Goal: Transaction & Acquisition: Register for event/course

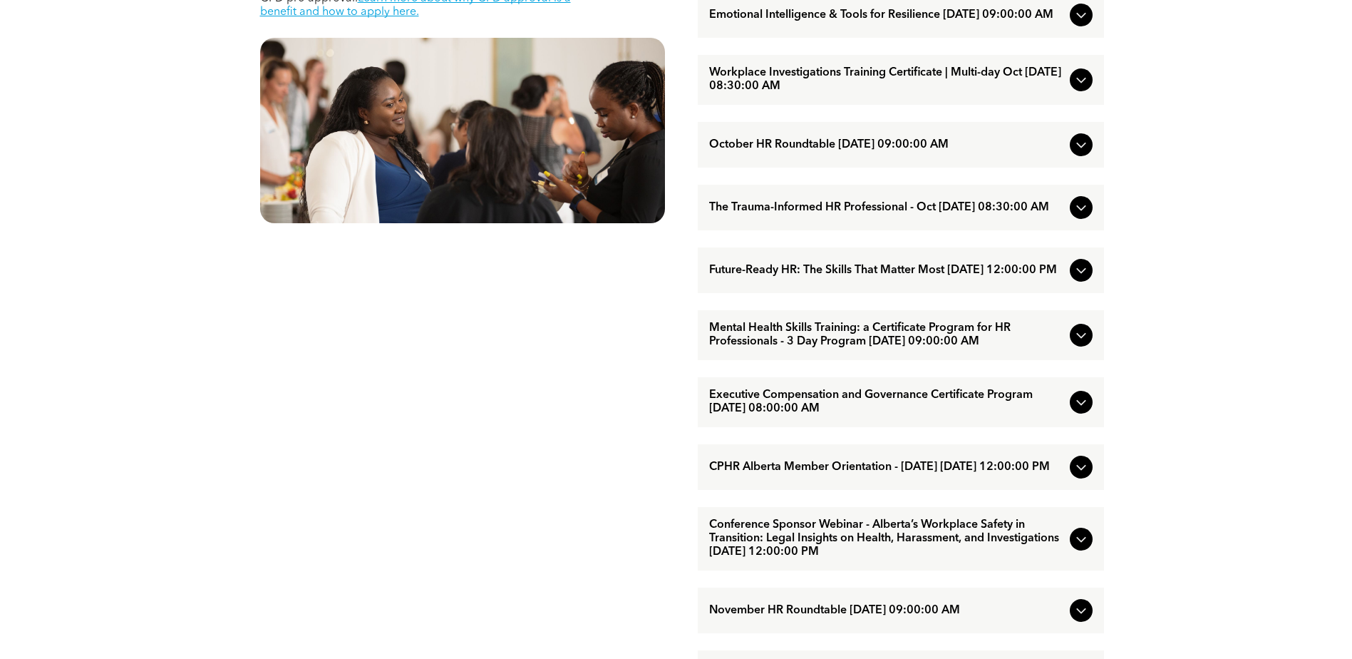
scroll to position [855, 0]
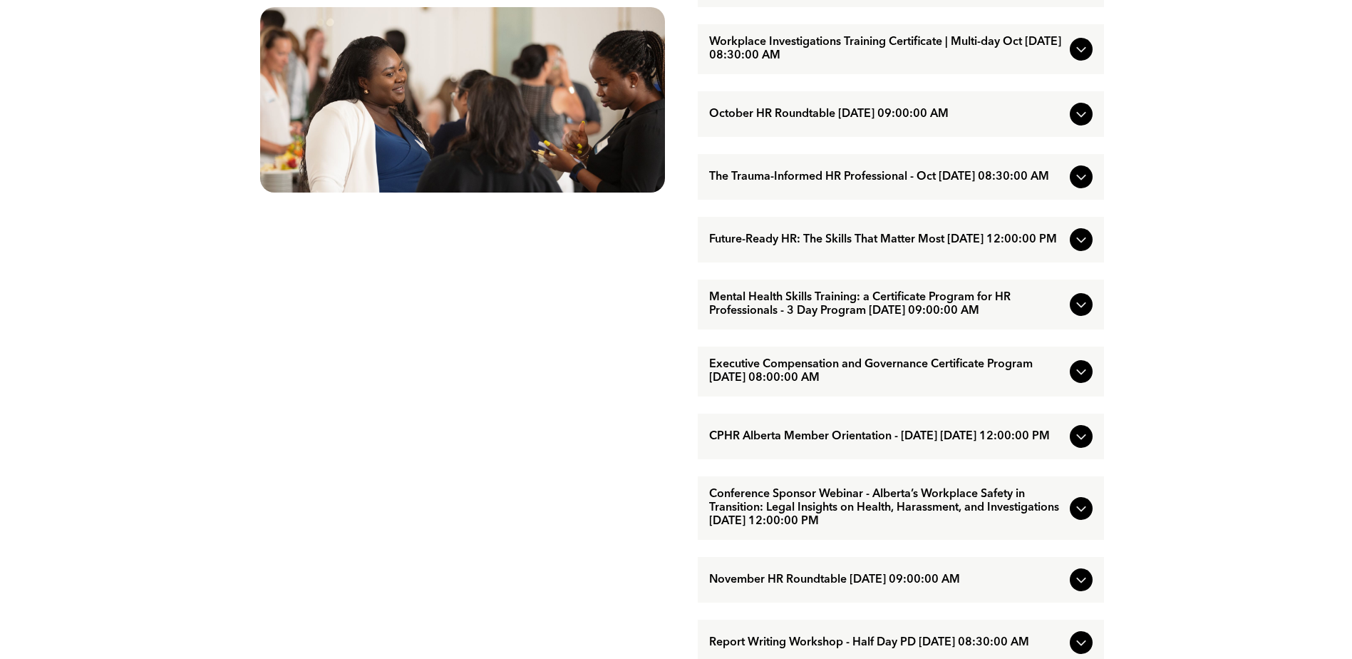
click at [875, 184] on span "The Trauma-Informed HR Professional - Oct [DATE] 08:30:00 AM" at bounding box center [886, 177] width 355 height 14
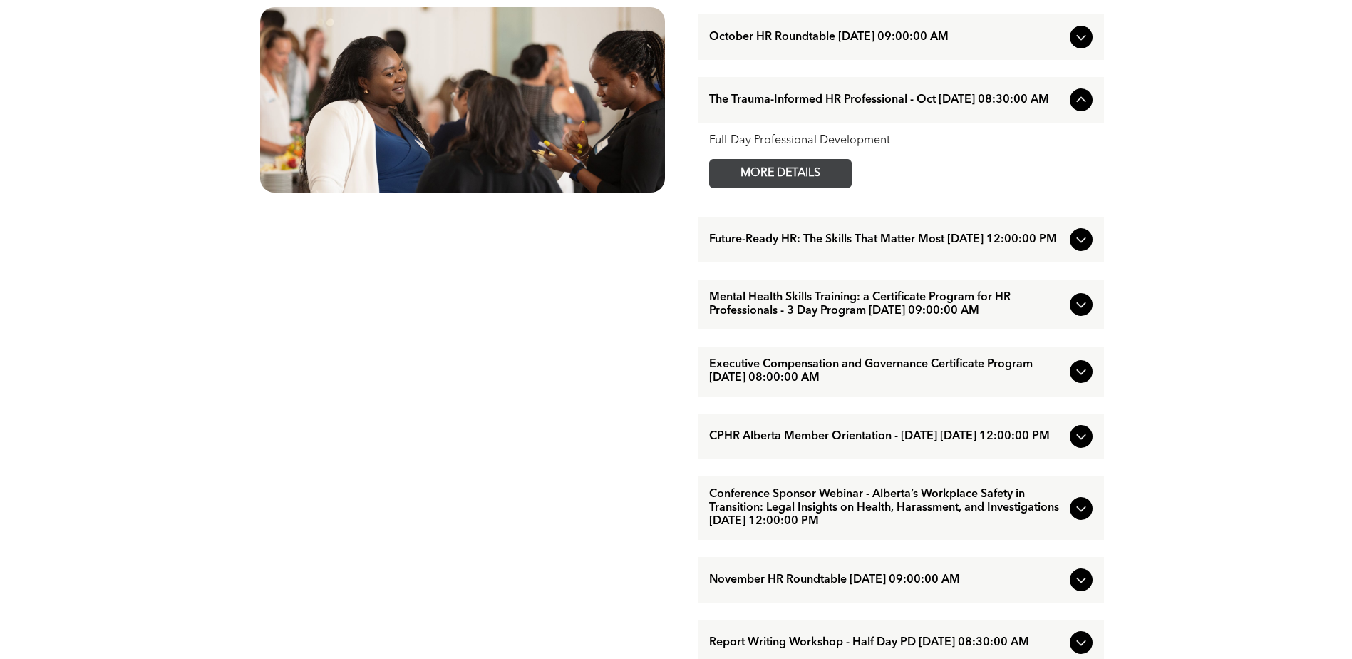
click at [761, 187] on span "MORE DETAILS" at bounding box center [780, 174] width 113 height 28
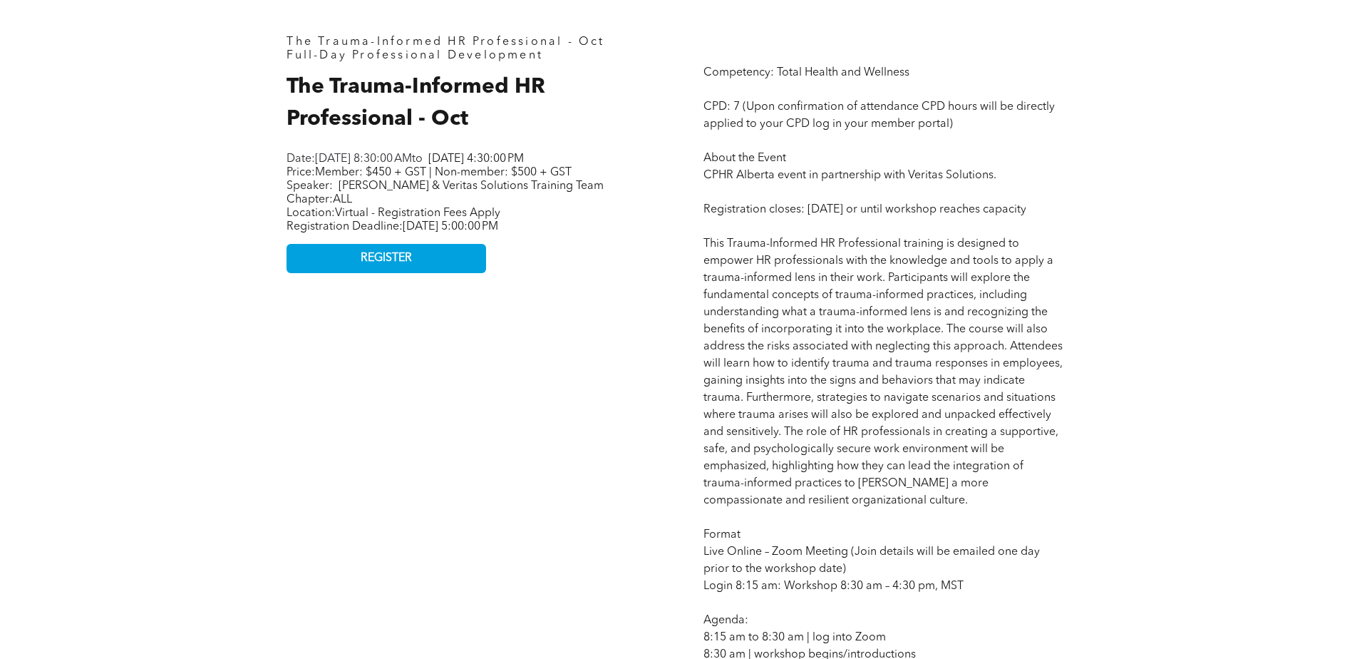
scroll to position [570, 0]
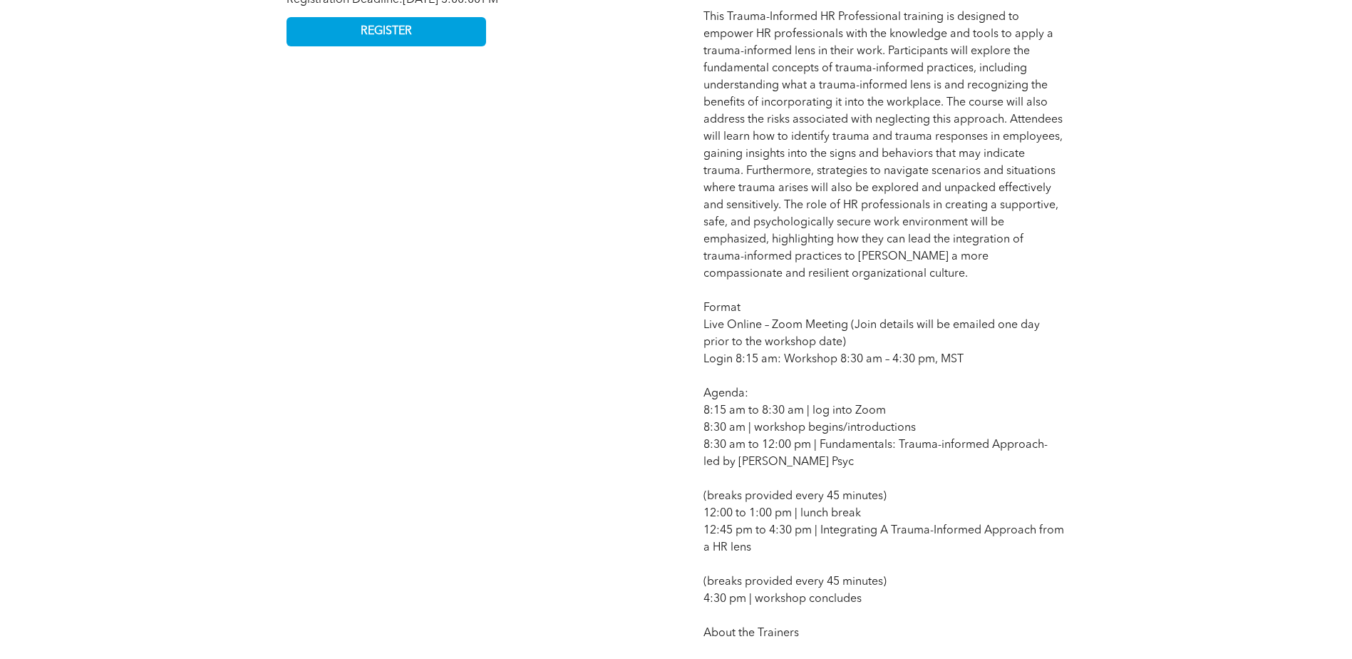
scroll to position [784, 0]
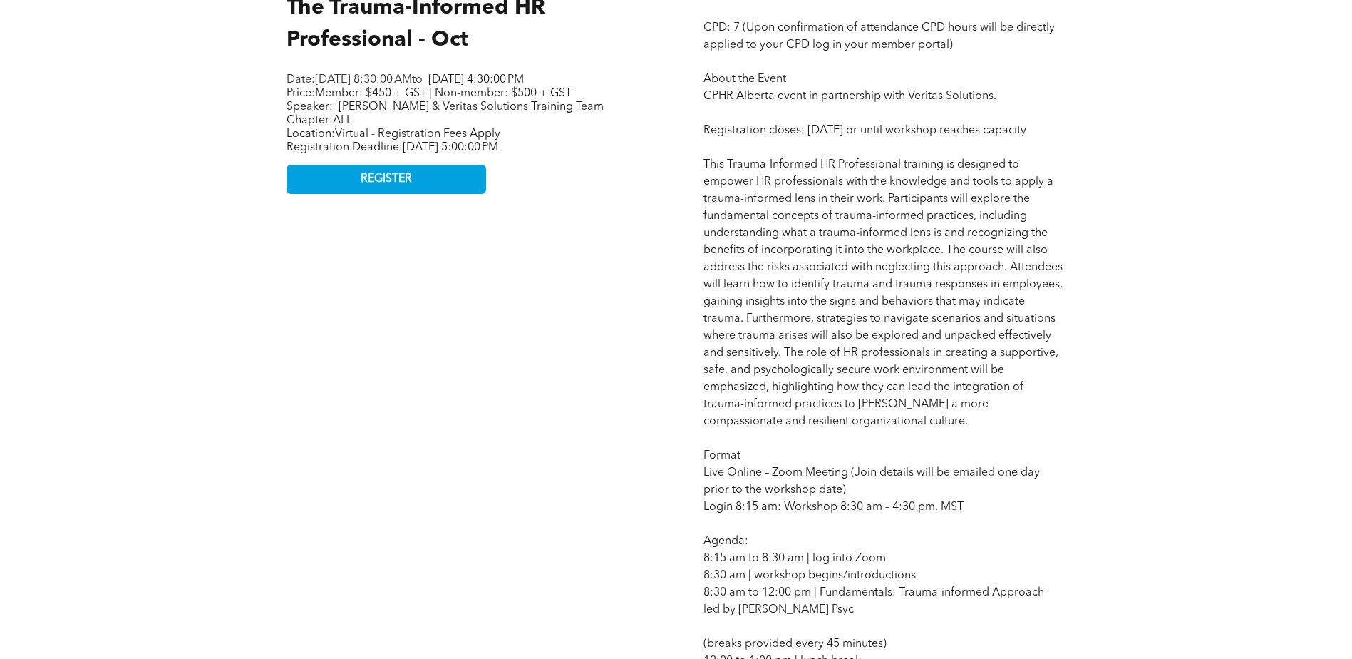
drag, startPoint x: 654, startPoint y: 339, endPoint x: 544, endPoint y: 366, distance: 113.2
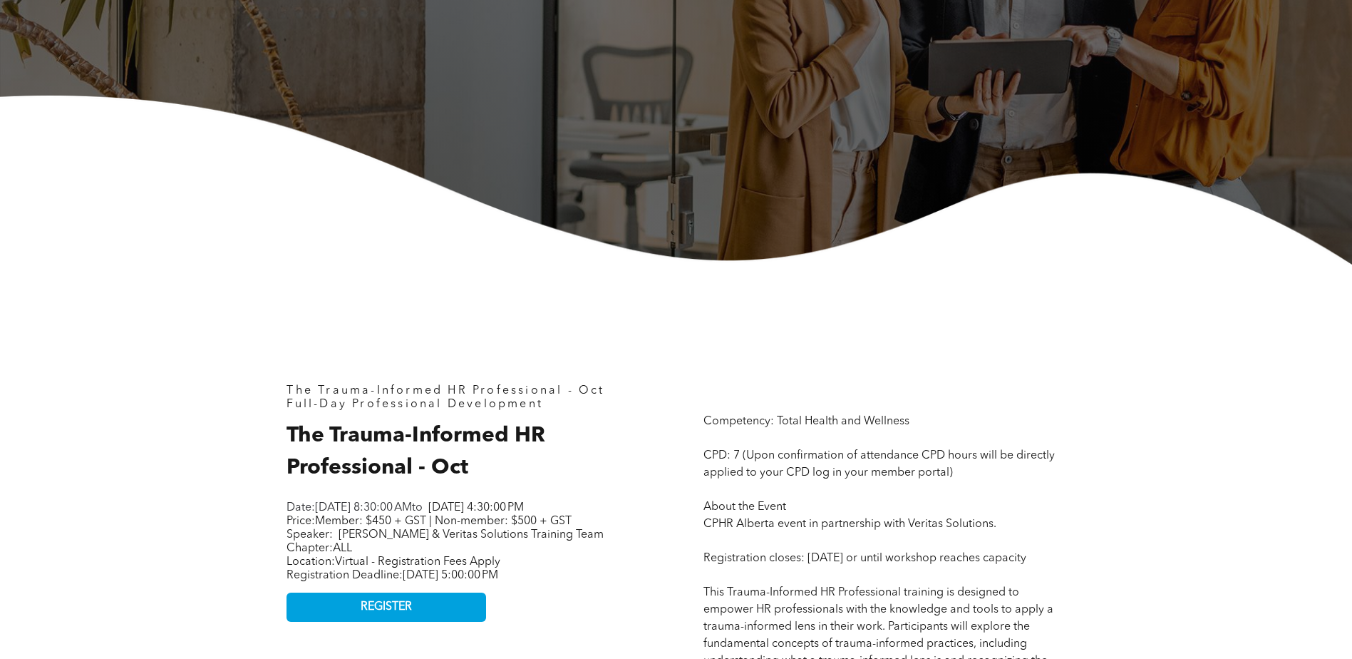
scroll to position [713, 0]
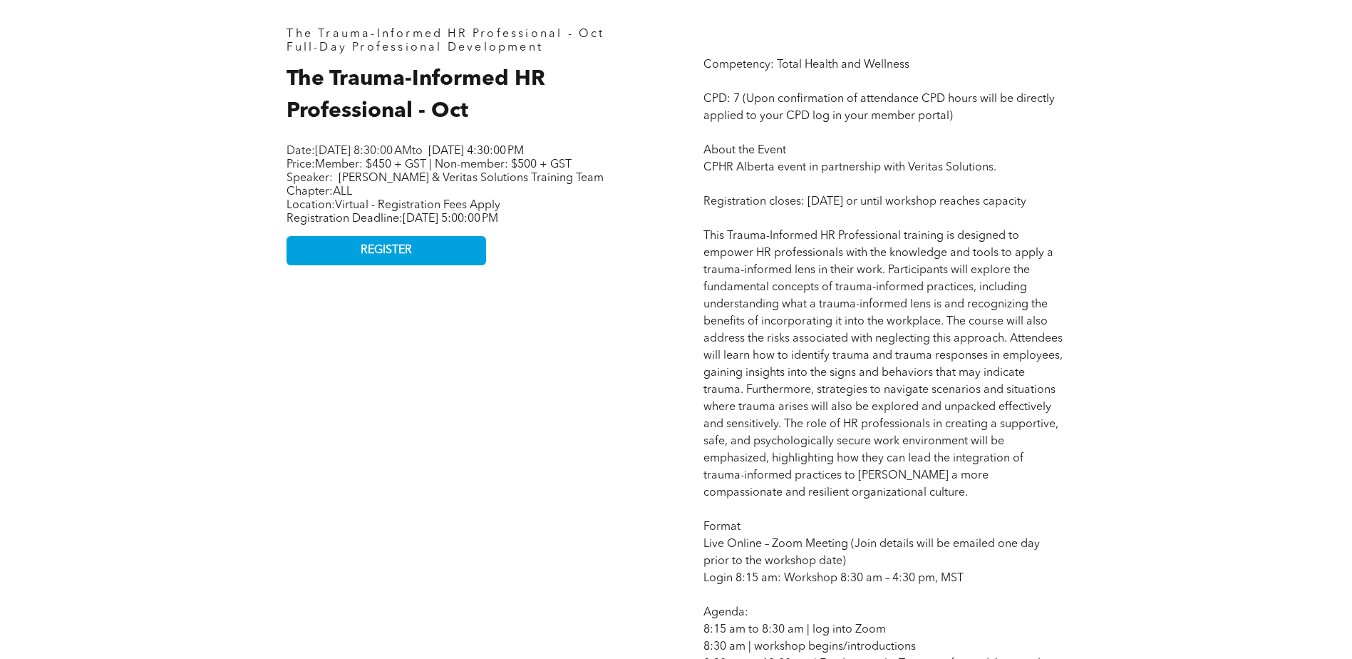
click at [388, 257] on span "REGISTER" at bounding box center [386, 251] width 51 height 14
